Goal: Task Accomplishment & Management: Use online tool/utility

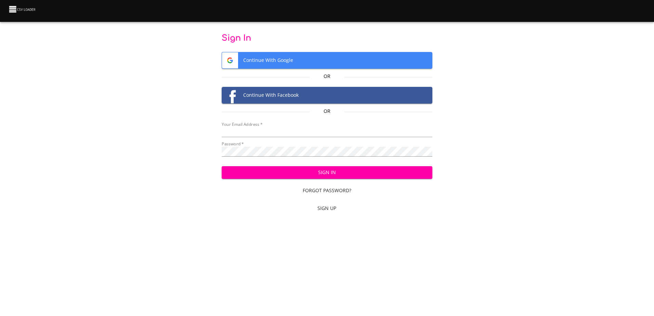
type input "[EMAIL_ADDRESS][DOMAIN_NAME]"
click at [295, 176] on span "Sign In" at bounding box center [327, 172] width 200 height 9
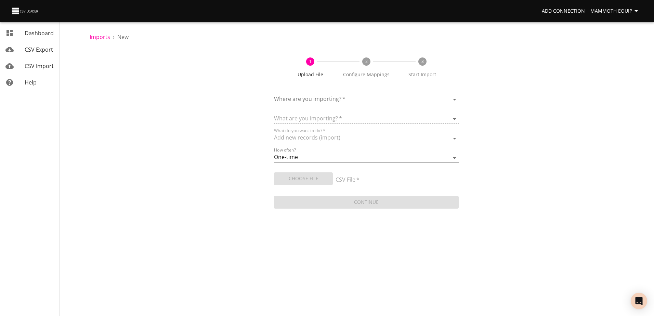
click at [455, 100] on body "Add Connection Mammoth Equip Dashboard CSV Export CSV Import Help Imports › New…" at bounding box center [327, 158] width 654 height 316
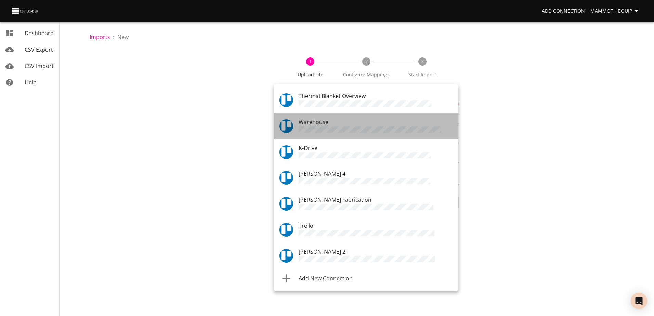
drag, startPoint x: 455, startPoint y: 100, endPoint x: 331, endPoint y: 125, distance: 126.4
click at [331, 125] on div "Warehouse" at bounding box center [376, 126] width 154 height 16
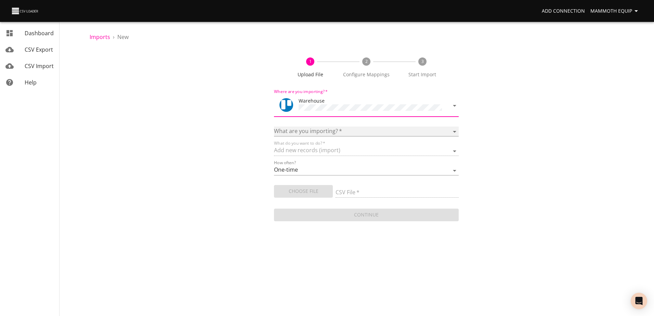
click at [453, 131] on select "Boards Cards Checkitems Checklists" at bounding box center [366, 132] width 184 height 10
select select "cards"
click at [274, 127] on select "Boards Cards Checkitems Checklists" at bounding box center [366, 132] width 184 height 10
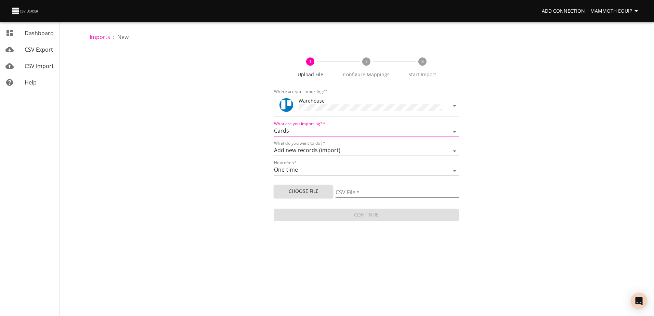
click at [292, 191] on span "Choose File" at bounding box center [304, 191] width 48 height 9
type input "Import1.xlsx"
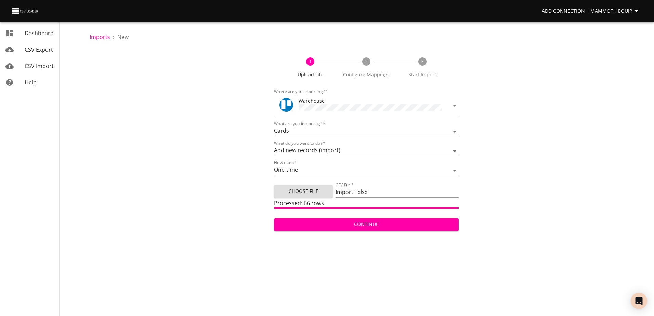
click at [342, 222] on span "Continue" at bounding box center [366, 224] width 173 height 9
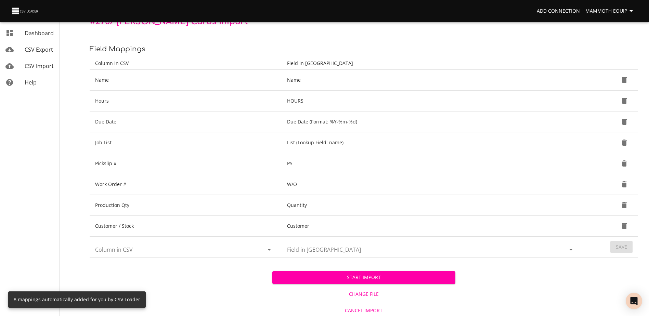
scroll to position [72, 0]
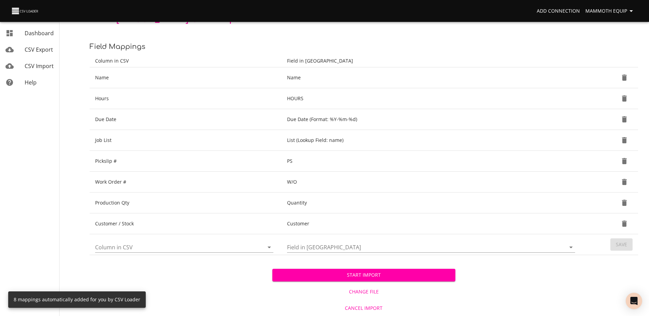
click at [344, 275] on span "Start Import" at bounding box center [364, 275] width 172 height 9
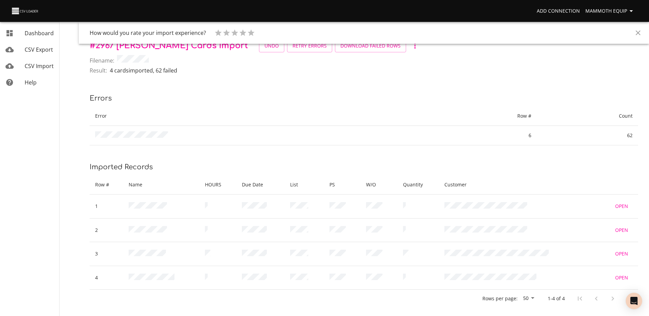
scroll to position [15, 0]
